Goal: Task Accomplishment & Management: Complete application form

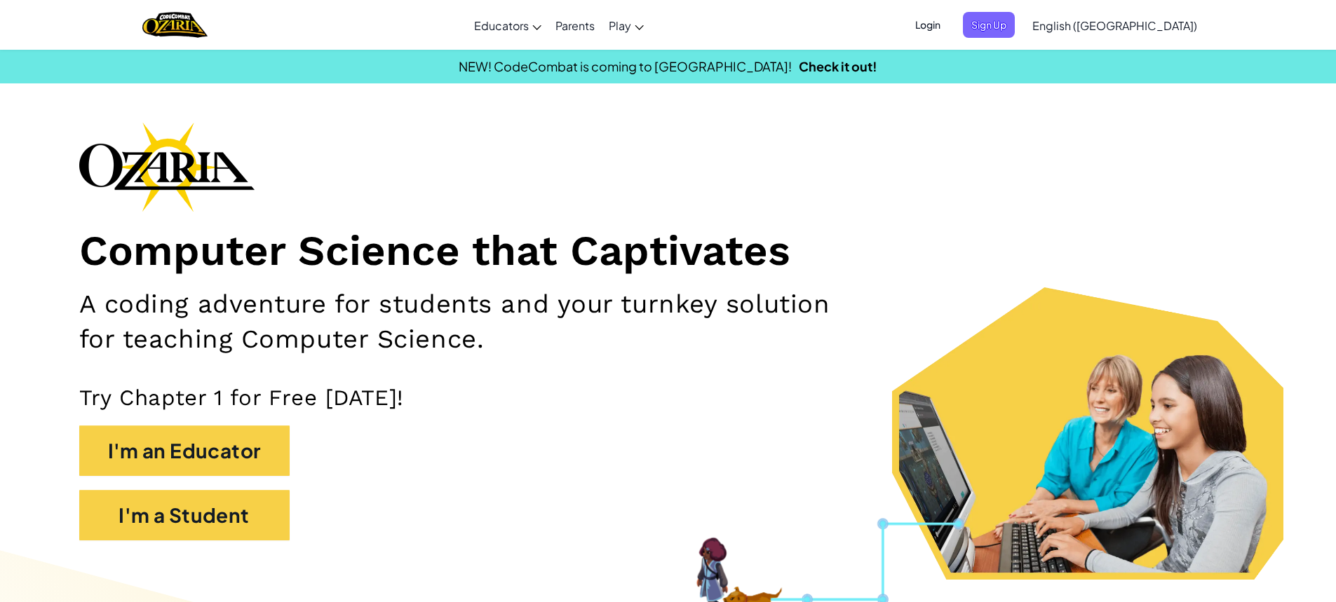
click at [949, 24] on span "Login" at bounding box center [928, 25] width 42 height 26
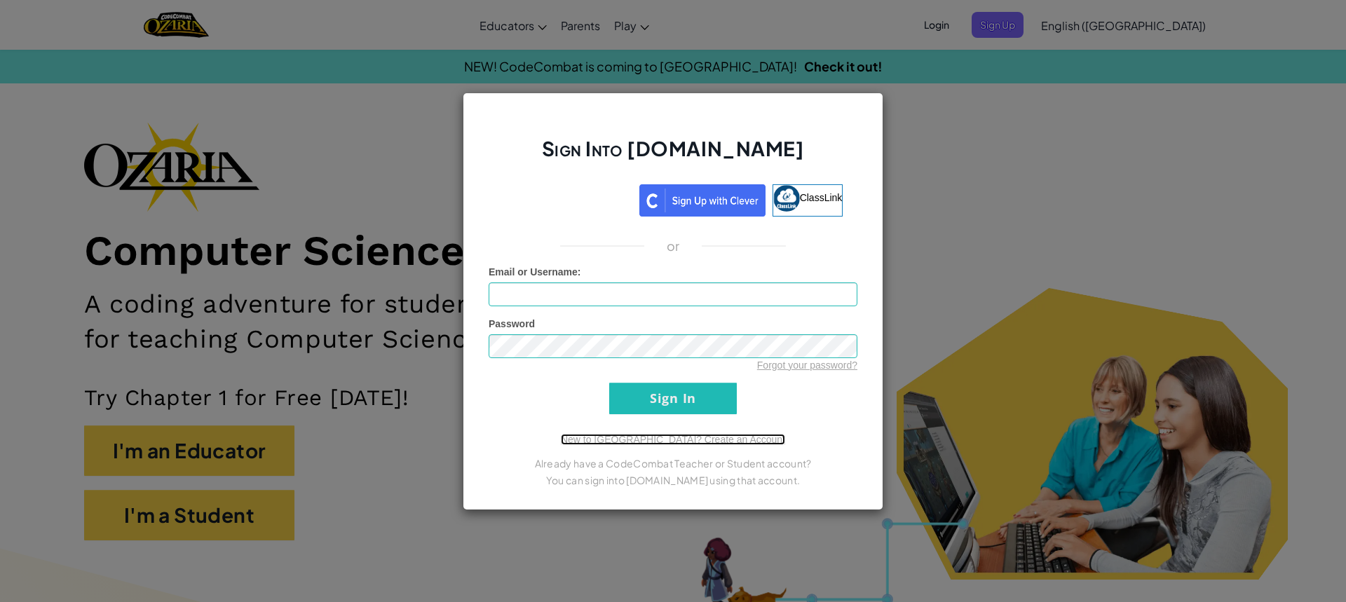
click at [694, 438] on link "New to [GEOGRAPHIC_DATA]? Create an Account" at bounding box center [673, 439] width 224 height 11
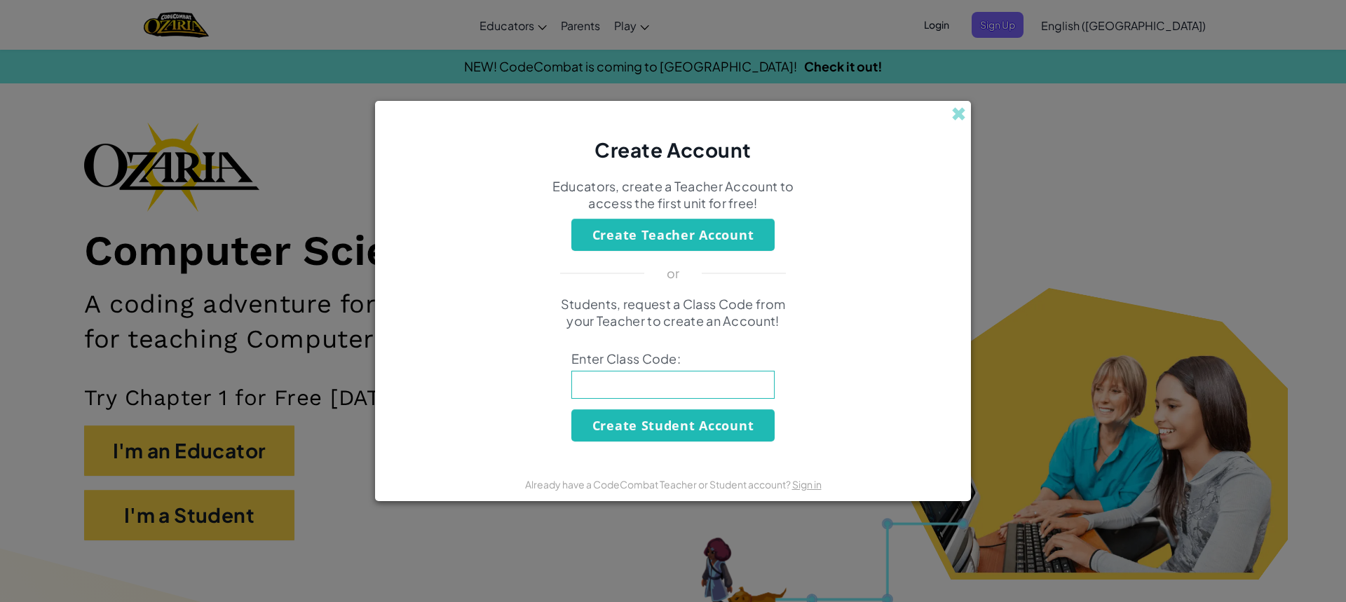
click at [654, 384] on input at bounding box center [672, 385] width 203 height 28
type input "SoupArtParty"
click at [656, 425] on button "Create Student Account" at bounding box center [672, 426] width 203 height 32
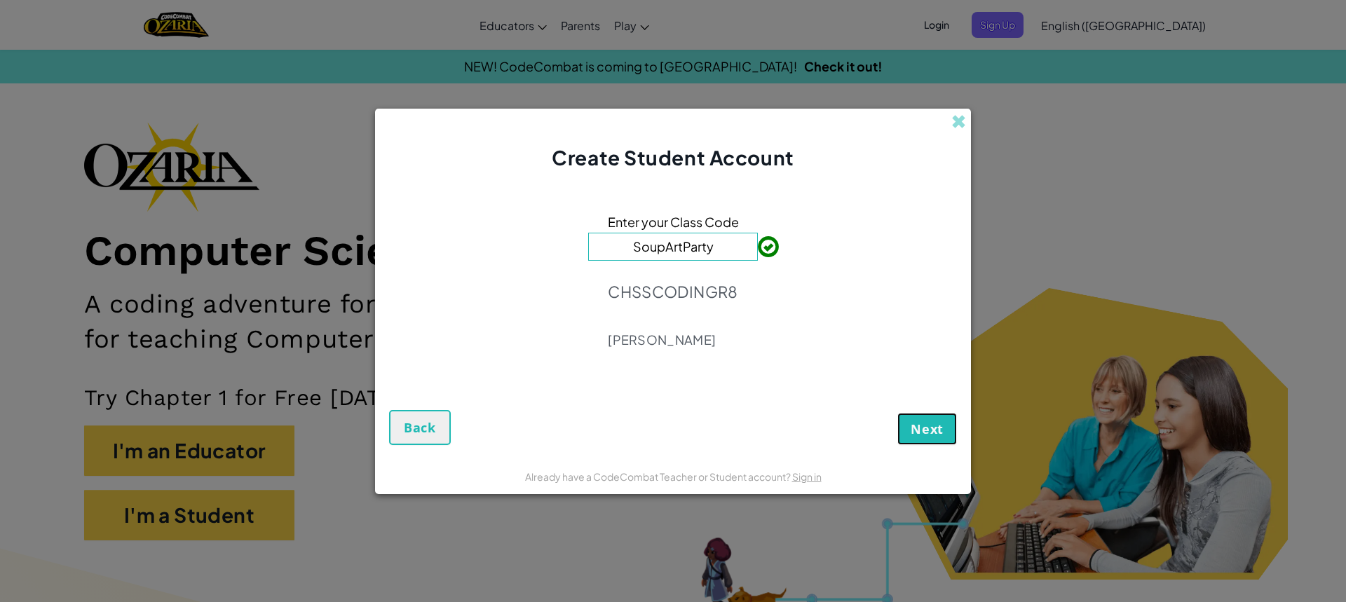
click at [918, 431] on span "Next" at bounding box center [927, 429] width 33 height 17
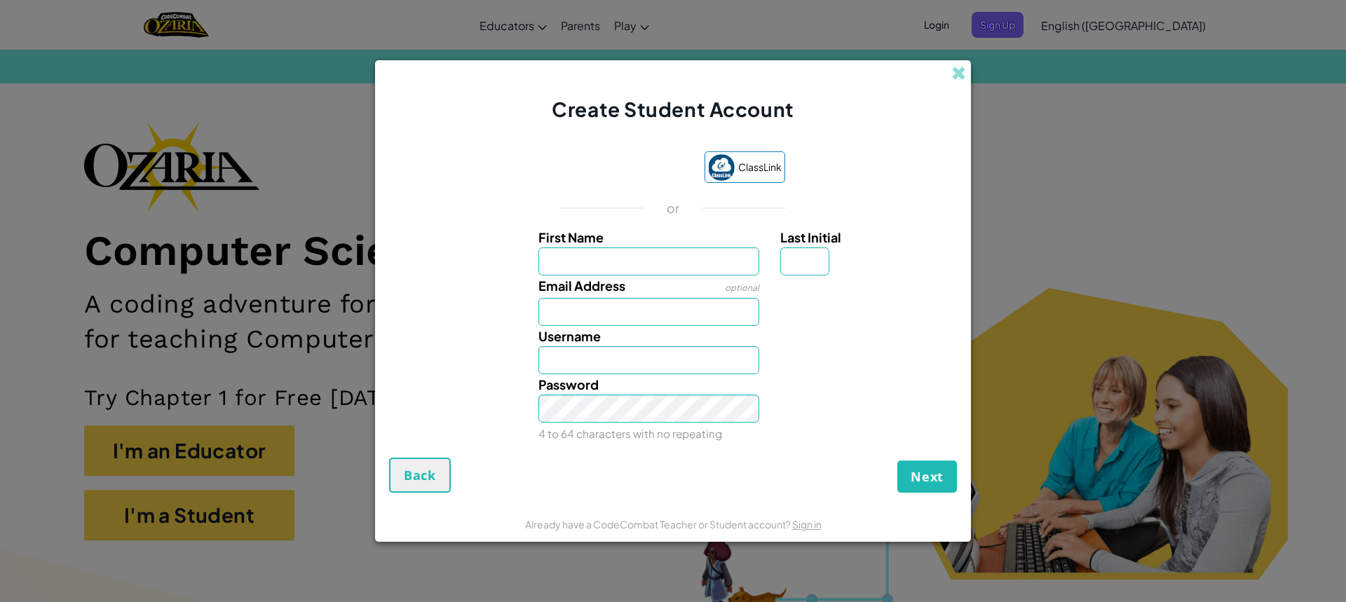
click at [590, 259] on input "First Name" at bounding box center [650, 262] width 222 height 28
type input "sanidhs"
type input "Sanidhs"
click at [548, 306] on input "Email Address" at bounding box center [650, 312] width 222 height 28
drag, startPoint x: 630, startPoint y: 260, endPoint x: 622, endPoint y: 271, distance: 13.6
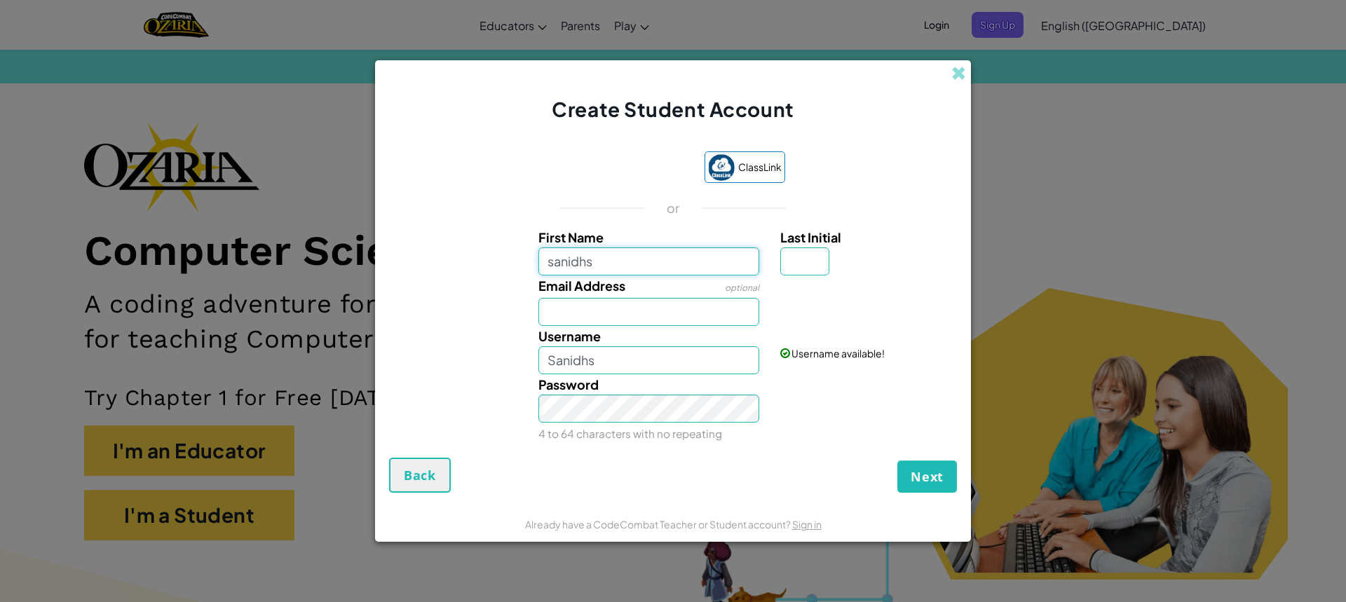
click at [623, 271] on input "sanidhs" at bounding box center [650, 262] width 222 height 28
type input "sanisha"
type input "Sanisha"
click at [595, 320] on input "Email Address" at bounding box center [650, 312] width 222 height 28
drag, startPoint x: 460, startPoint y: 272, endPoint x: 470, endPoint y: 194, distance: 79.1
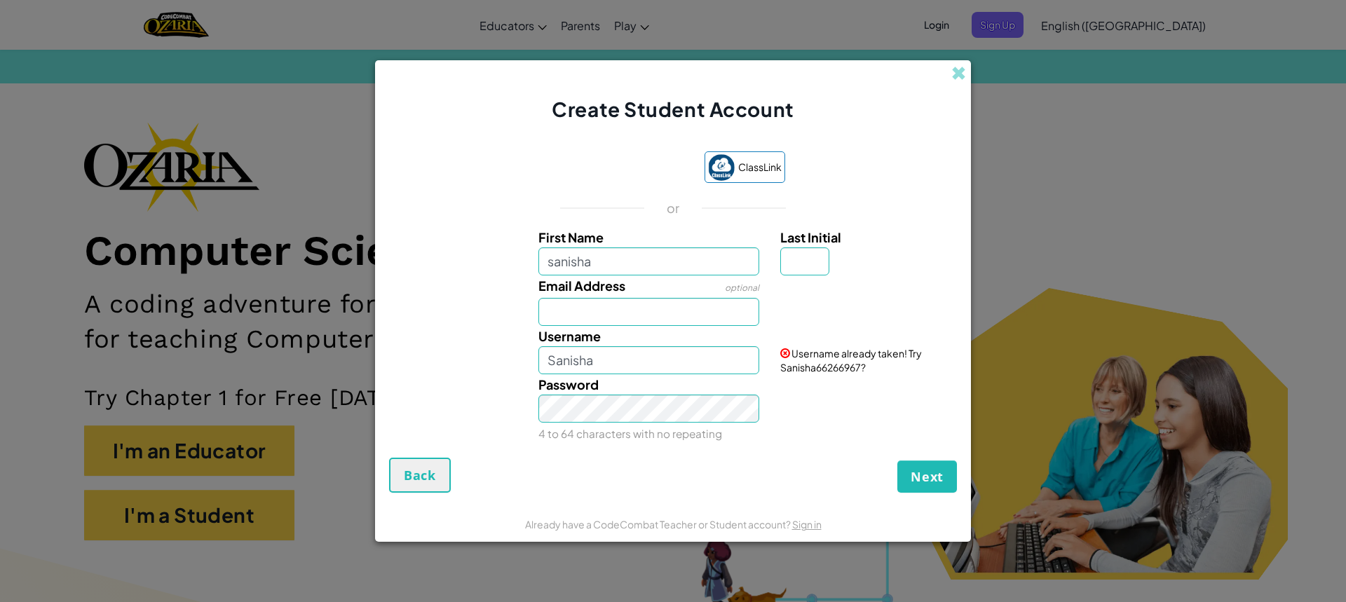
click at [461, 258] on div "First Name sanisha Last Initial" at bounding box center [673, 251] width 582 height 48
drag, startPoint x: 573, startPoint y: 299, endPoint x: 579, endPoint y: 290, distance: 11.1
click at [574, 298] on input "Email Address" at bounding box center [650, 312] width 222 height 28
click at [602, 262] on input "sanisha" at bounding box center [650, 262] width 222 height 28
click at [586, 311] on input "Email Address" at bounding box center [650, 312] width 222 height 28
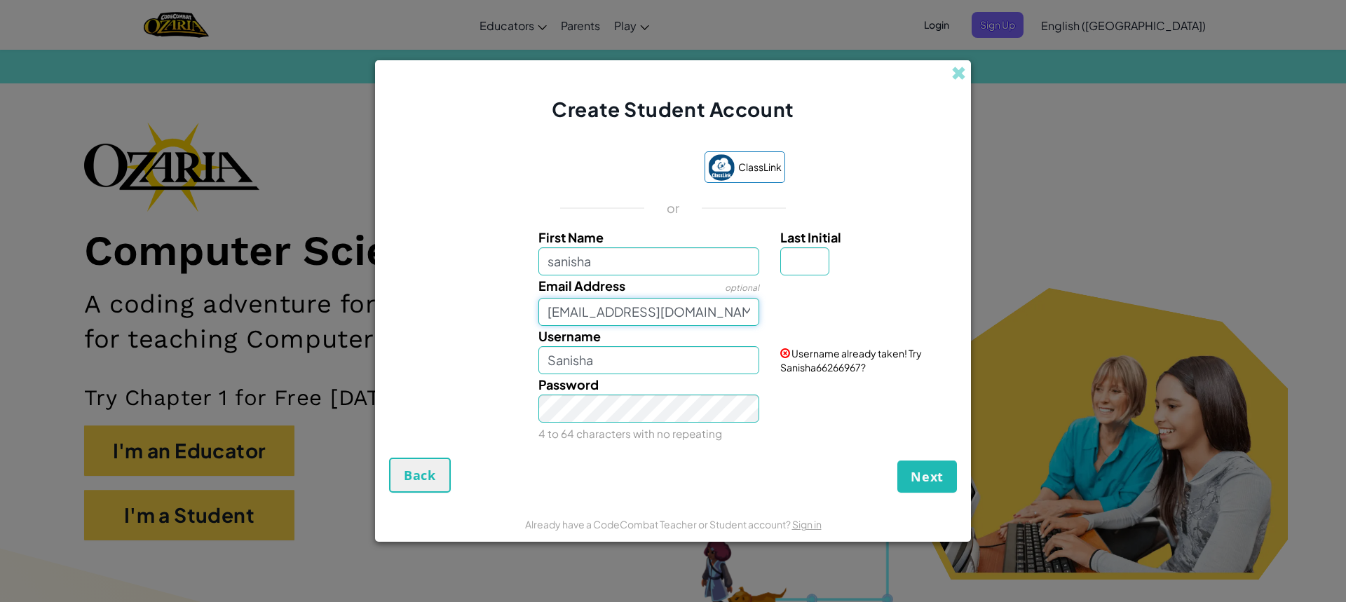
type input "[EMAIL_ADDRESS][DOMAIN_NAME]]"
click at [800, 262] on input "Last Initial" at bounding box center [804, 262] width 49 height 28
type input "a"
click at [623, 363] on input "SanishaA" at bounding box center [650, 360] width 222 height 28
type input "Sanisha"
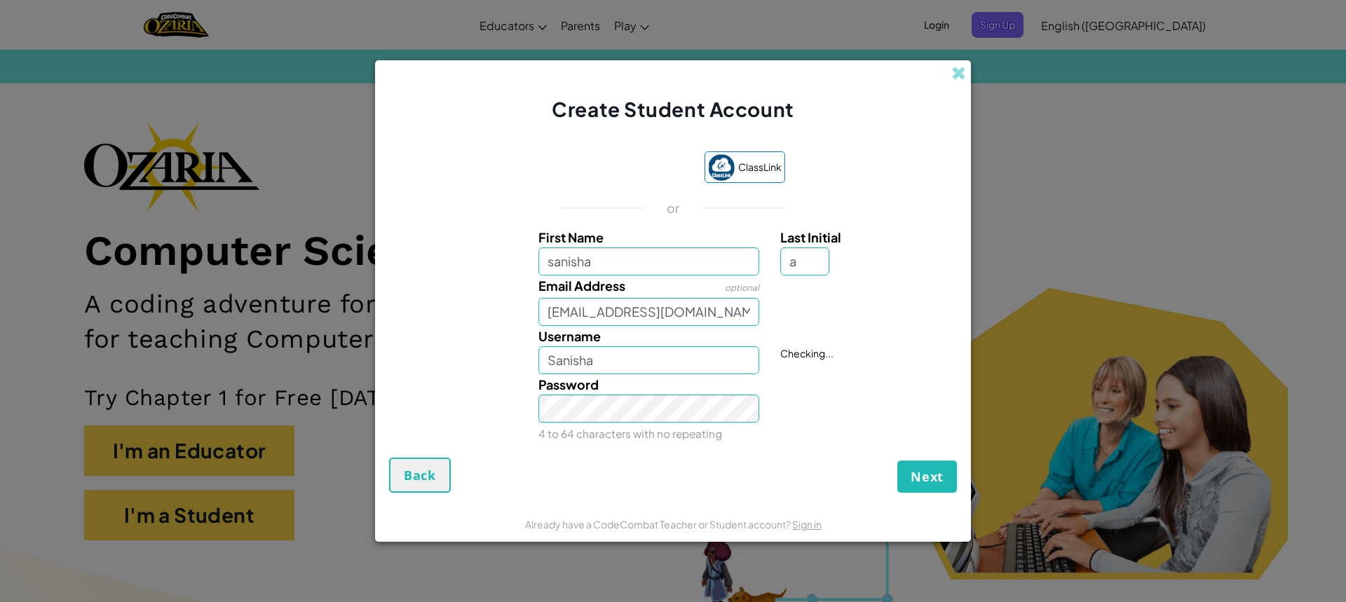
drag, startPoint x: 357, startPoint y: 408, endPoint x: 425, endPoint y: 379, distance: 73.8
click at [357, 409] on div "Create Student Account ClassLink or First Name sanisha Last Initial a Email Add…" at bounding box center [673, 301] width 1346 height 602
click at [425, 379] on div "Password 4 to 64 characters with no repeating" at bounding box center [673, 408] width 582 height 69
click at [642, 372] on input "Sanisha" at bounding box center [650, 360] width 222 height 28
click at [567, 435] on small "4 to 64 characters with no repeating" at bounding box center [631, 433] width 184 height 13
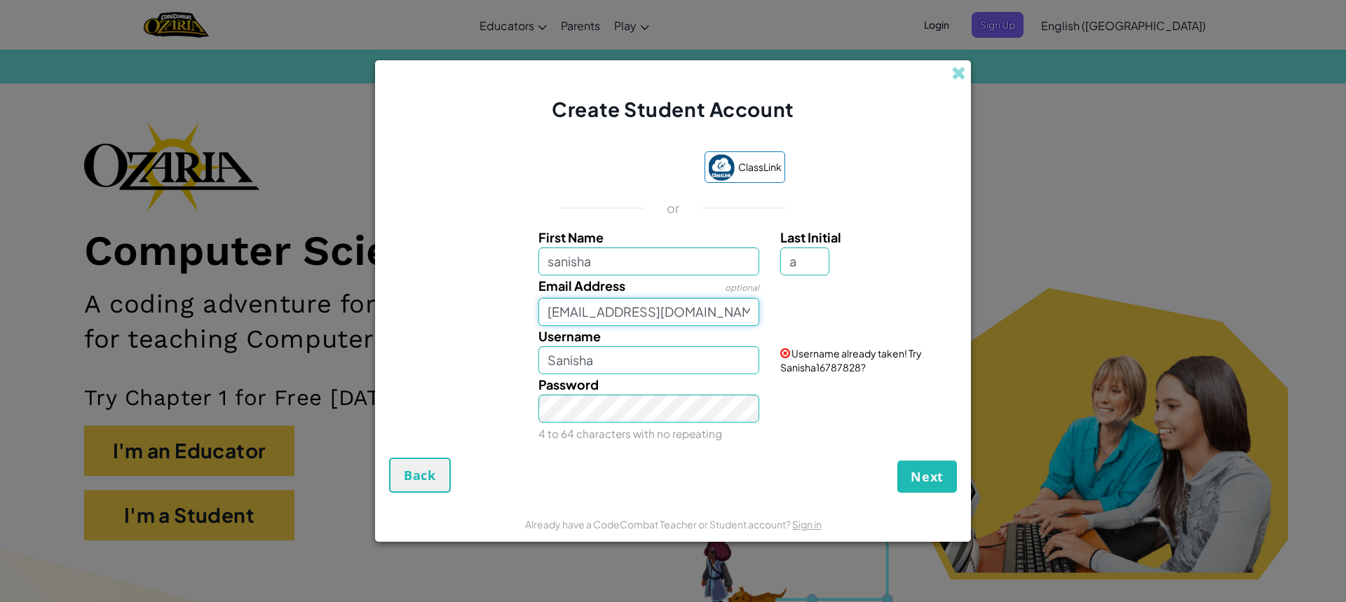
click at [727, 306] on input "[EMAIL_ADDRESS][DOMAIN_NAME]]" at bounding box center [650, 312] width 222 height 28
type input "[EMAIL_ADDRESS][DOMAIN_NAME]"
click at [928, 487] on button "Next" at bounding box center [928, 477] width 60 height 32
click at [655, 260] on input "sanisha" at bounding box center [650, 262] width 222 height 28
click at [809, 259] on input "a" at bounding box center [804, 262] width 49 height 28
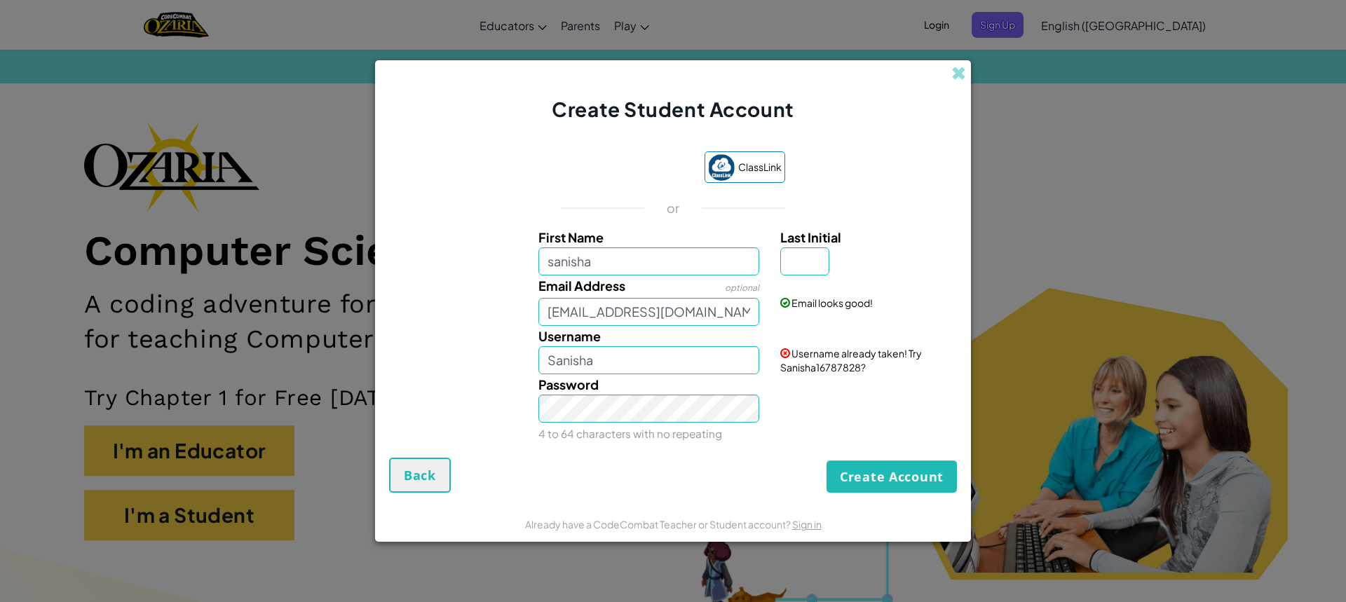
click at [809, 370] on span "Username already taken! Try Sanisha16787828?" at bounding box center [851, 360] width 142 height 27
click at [675, 252] on input "sanisha" at bounding box center [650, 262] width 222 height 28
drag, startPoint x: 633, startPoint y: 351, endPoint x: 626, endPoint y: 367, distance: 18.2
click at [632, 354] on input "Sanisha" at bounding box center [650, 360] width 222 height 28
type input "S"
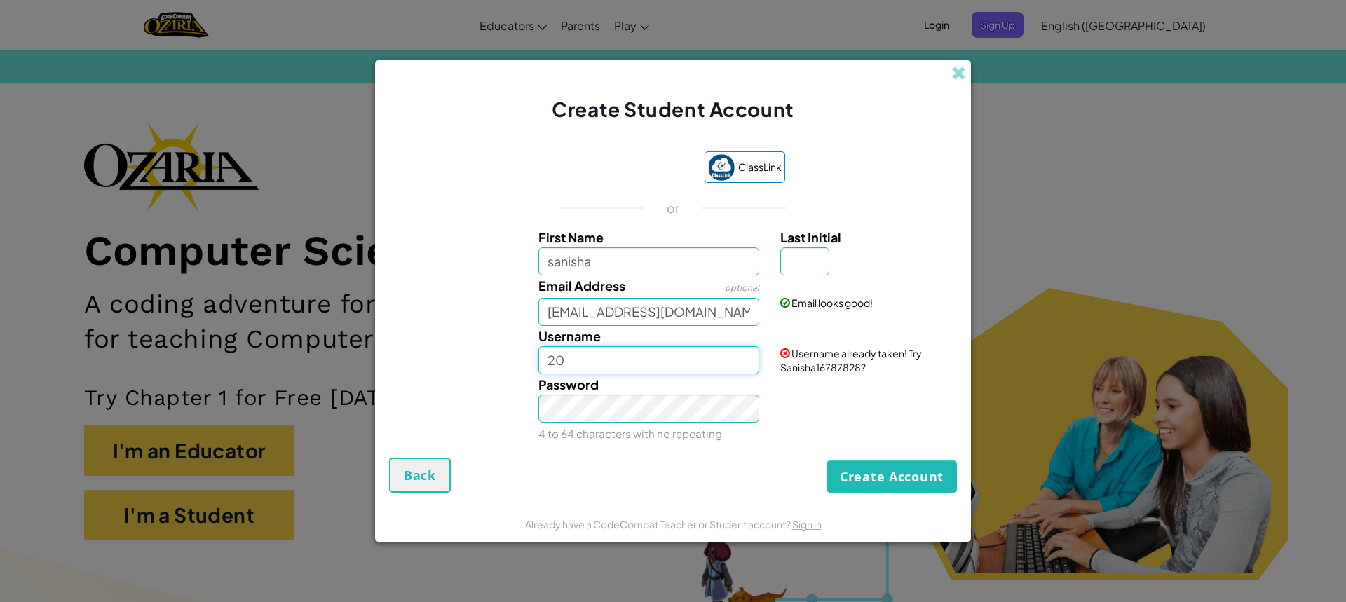
type input "2"
